Goal: Task Accomplishment & Management: Use online tool/utility

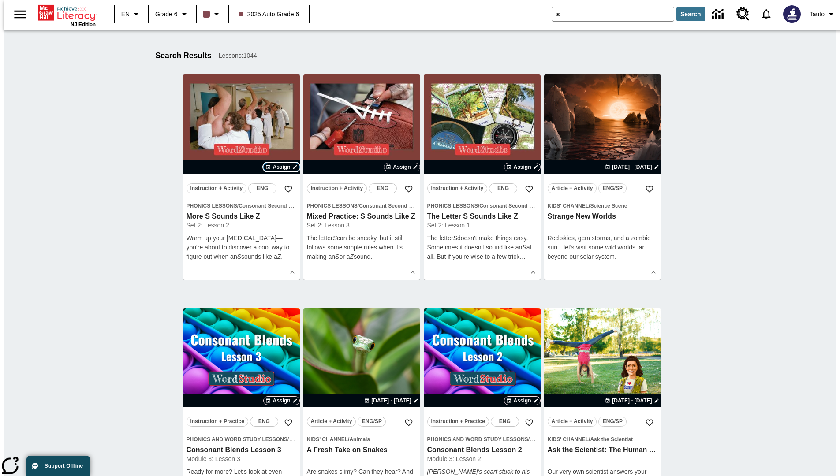
click at [282, 167] on span "Assign" at bounding box center [282, 167] width 18 height 8
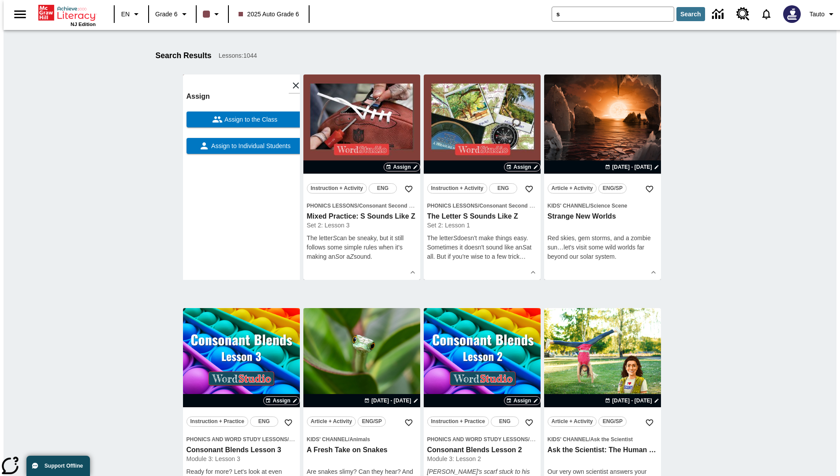
scroll to position [138, 0]
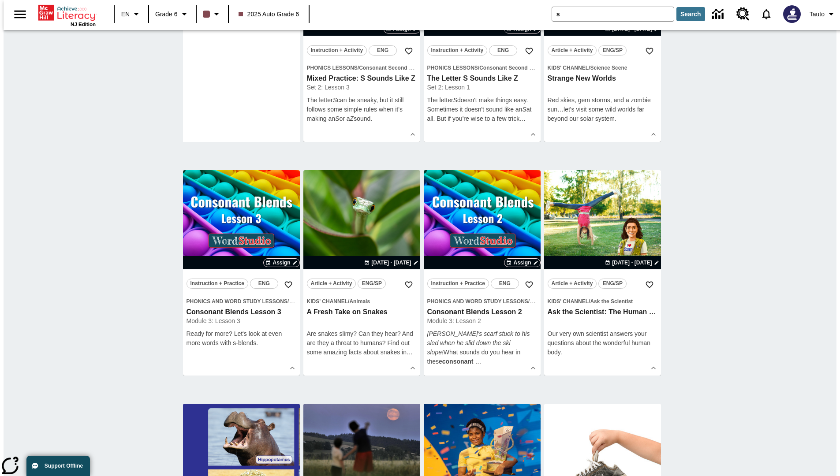
click at [241, 13] on span "Assign to Individual Students" at bounding box center [250, 8] width 81 height 9
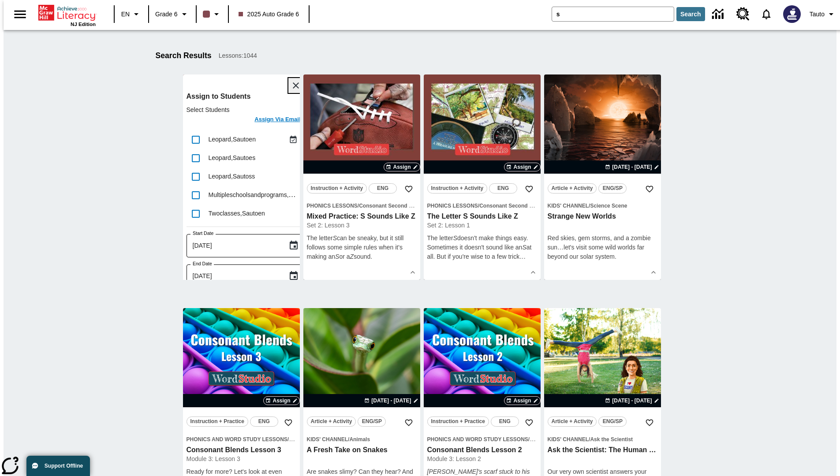
click at [293, 86] on icon "Close" at bounding box center [296, 85] width 6 height 6
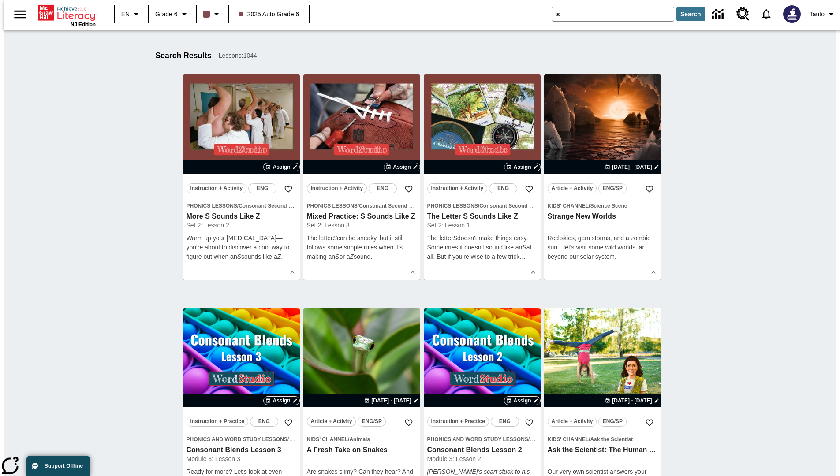
scroll to position [163, 0]
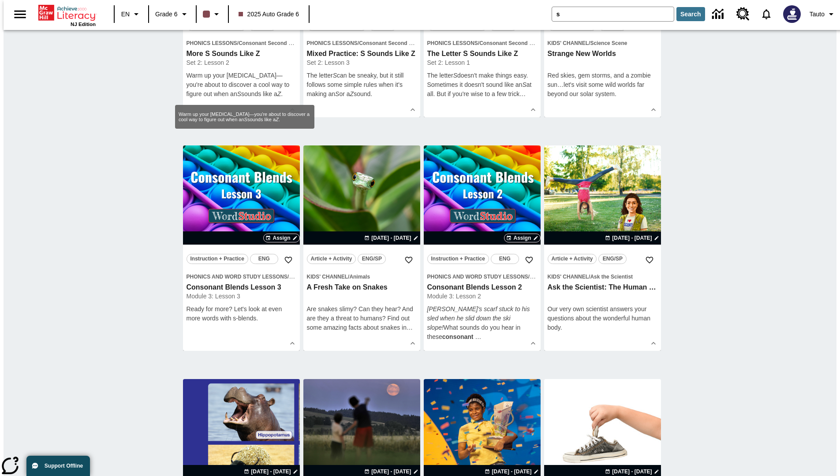
click at [282, 8] on span "Assign" at bounding box center [282, 4] width 18 height 8
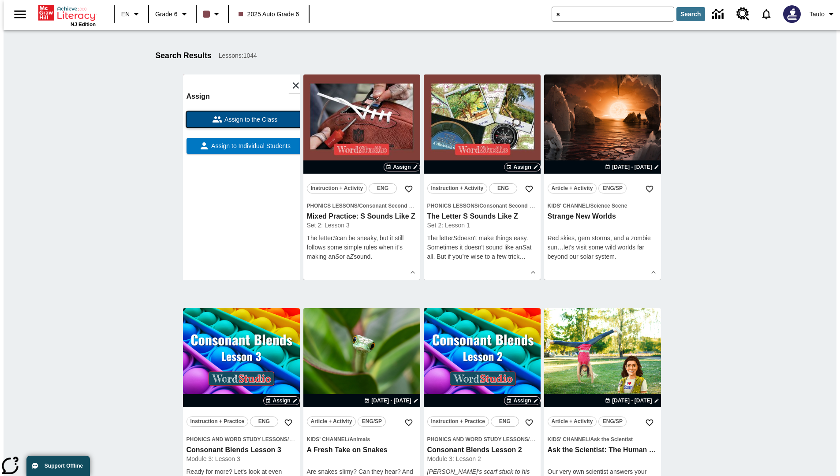
click at [241, 120] on span "Assign to the Class" at bounding box center [250, 119] width 55 height 9
